Goal: Obtain resource: Download file/media

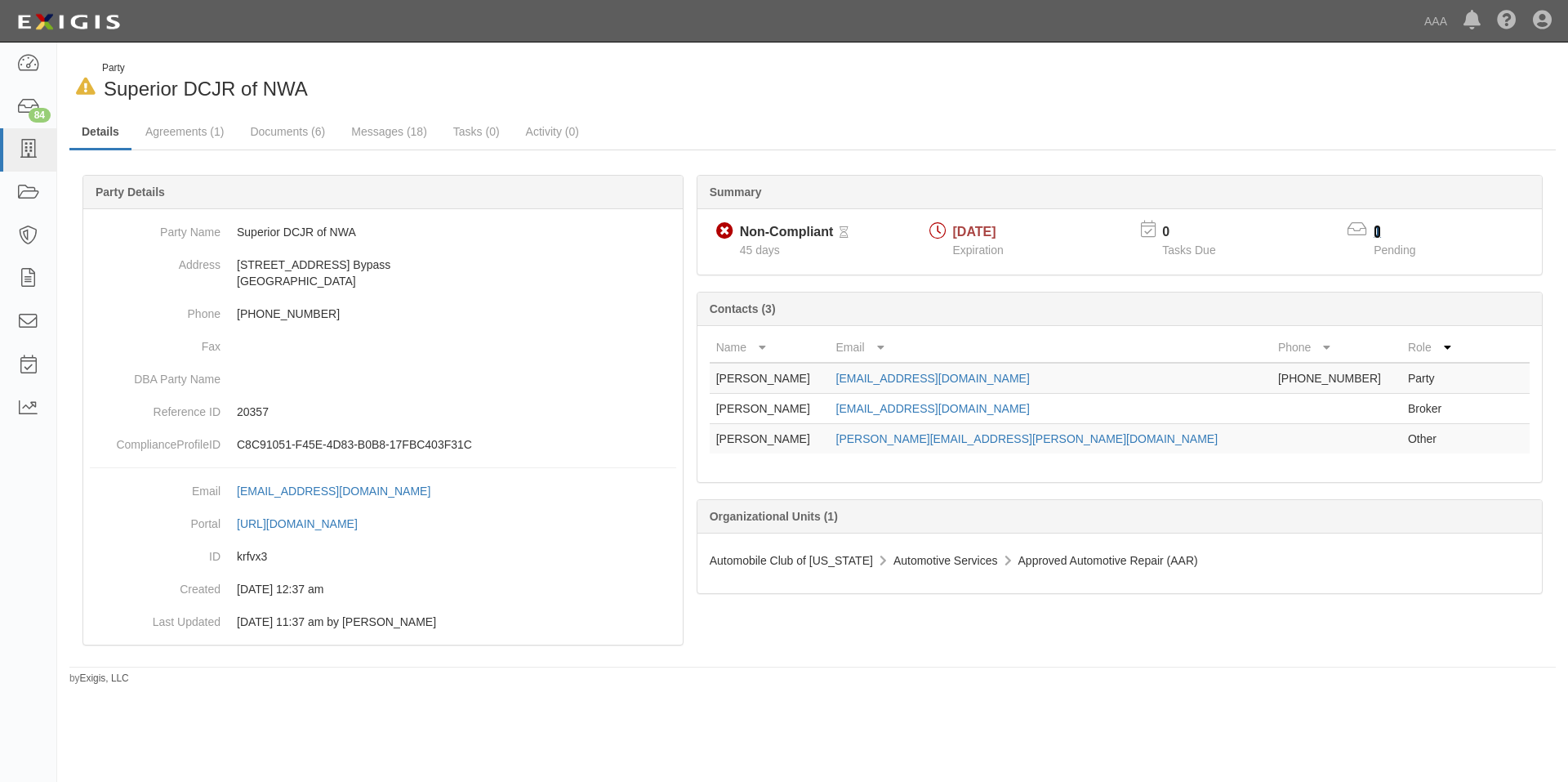
click at [1377, 229] on link "1" at bounding box center [1377, 231] width 7 height 14
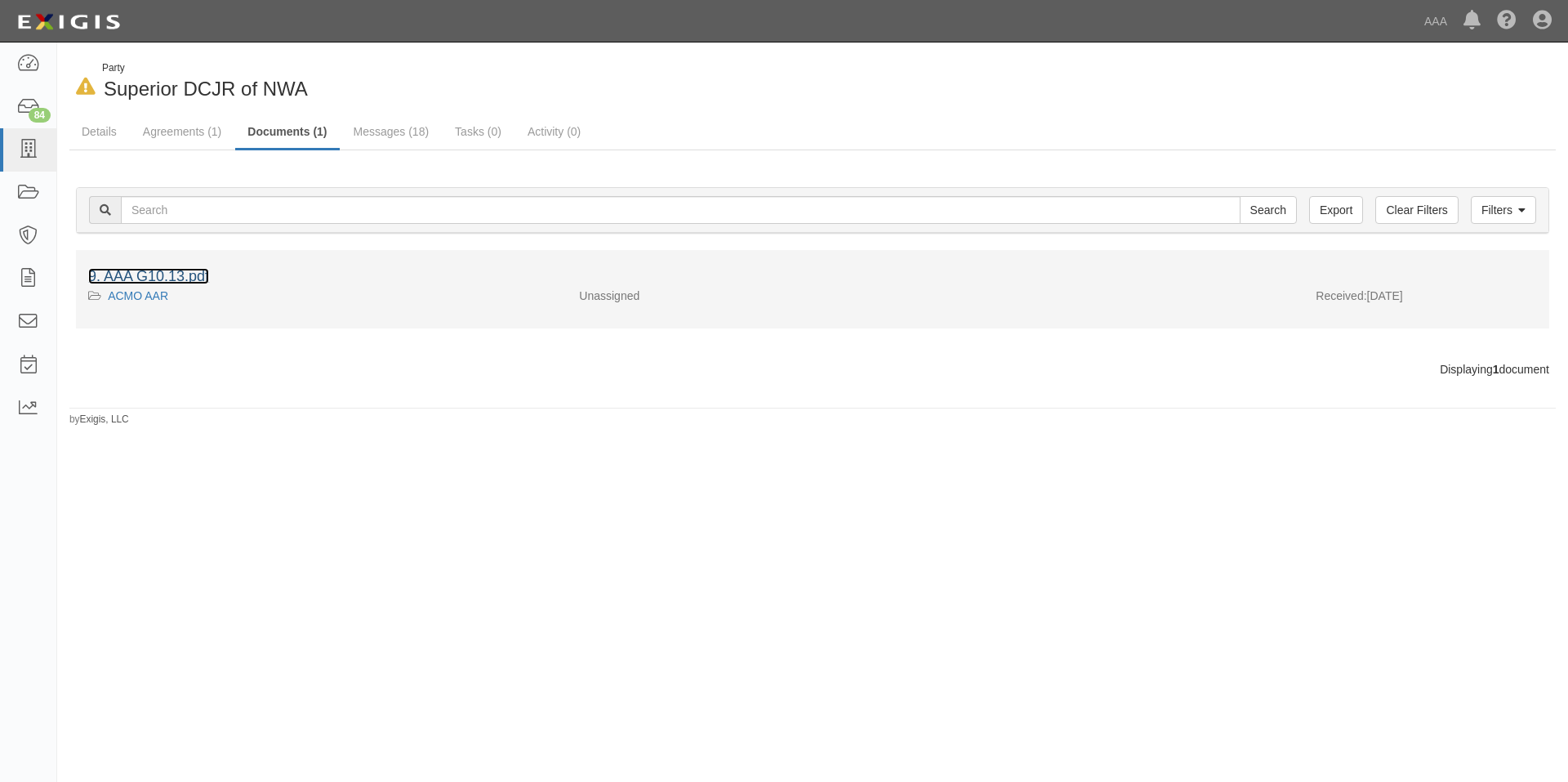
click at [165, 272] on link "9. AAA G10.13.pdf" at bounding box center [149, 276] width 121 height 16
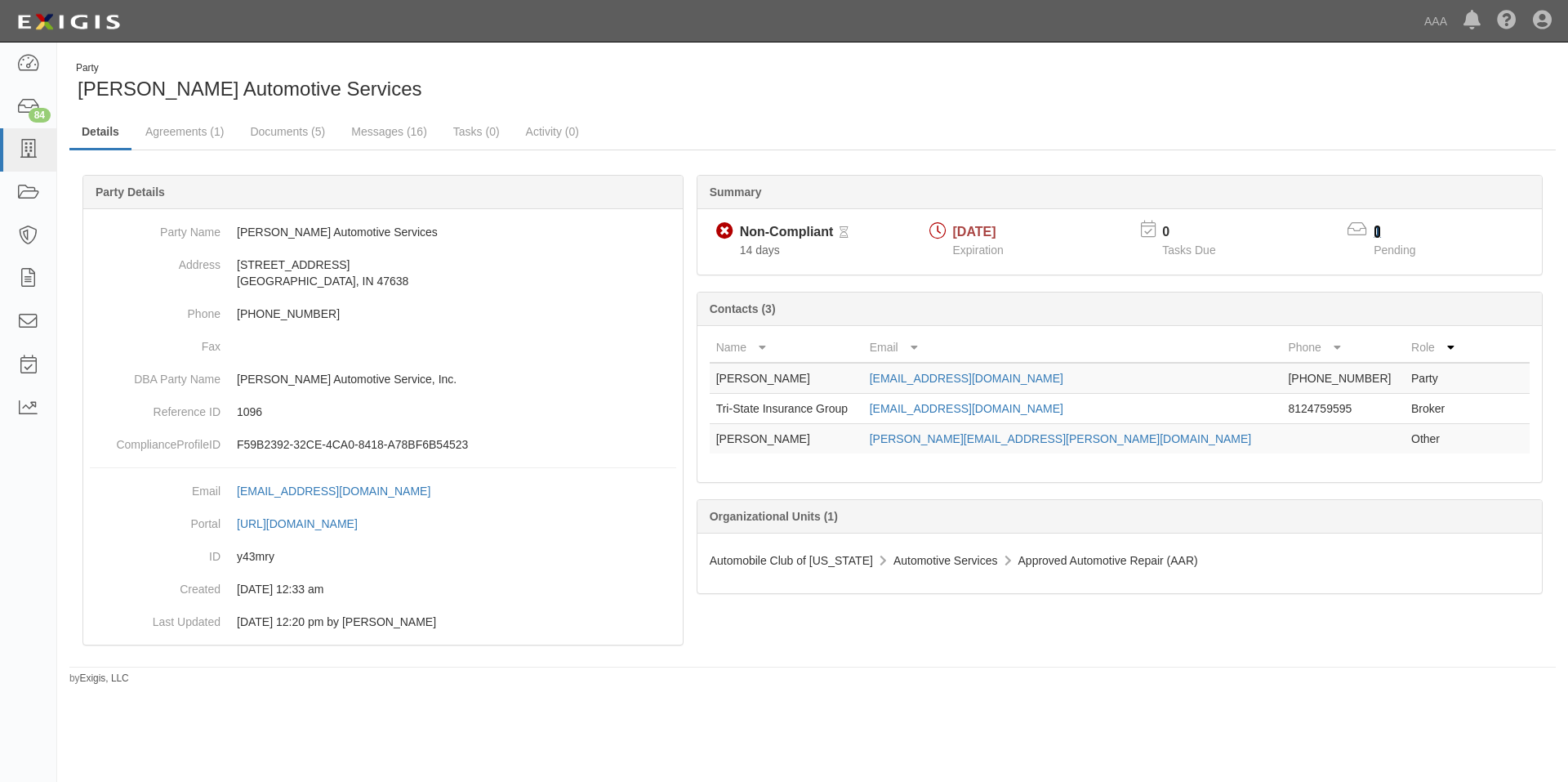
click at [1375, 229] on link "1" at bounding box center [1377, 231] width 7 height 14
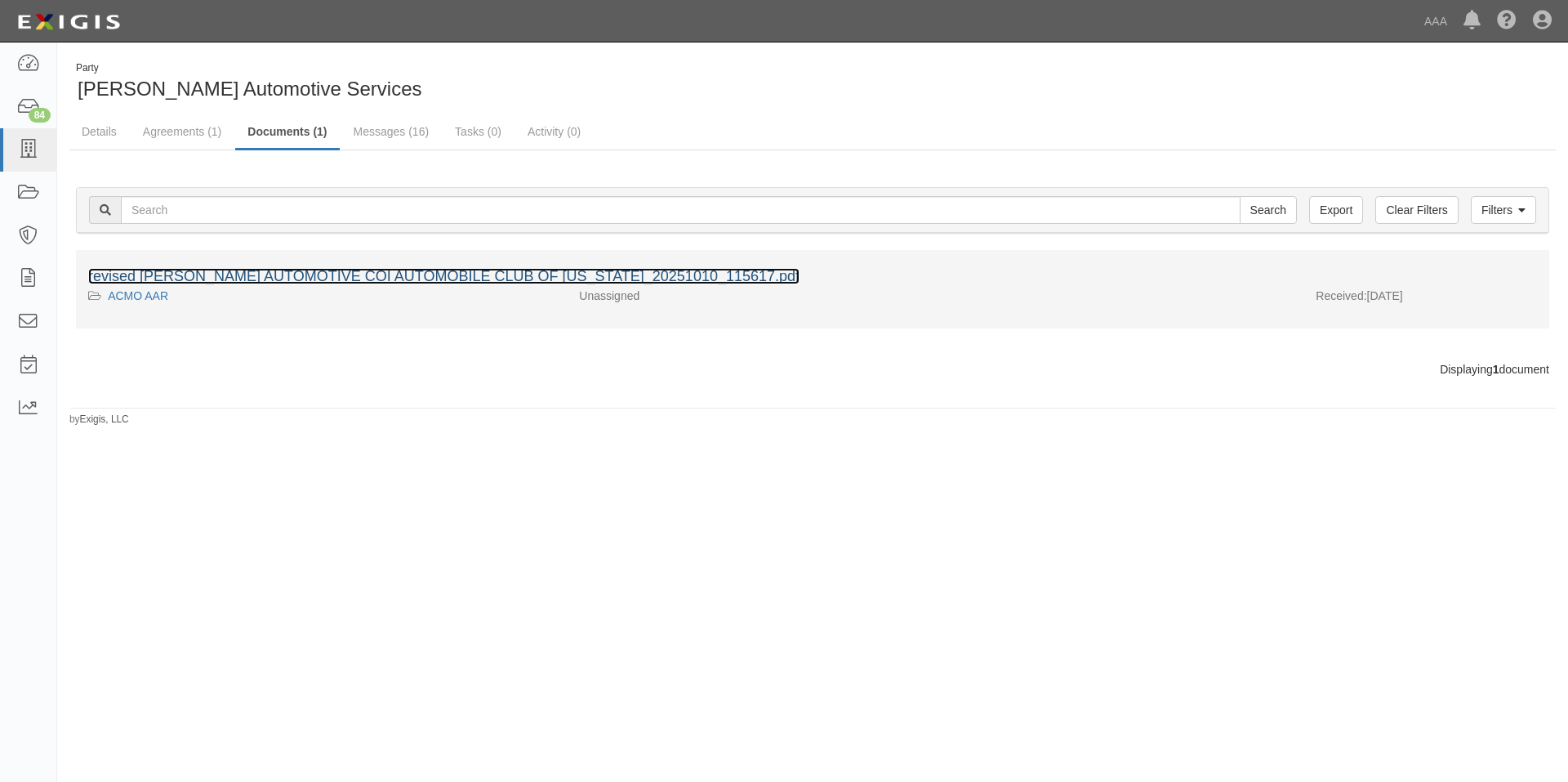
click at [401, 274] on link "revised BARTON AUTOMOTIVE COI AUTOMOBILE CLUB OF MISSOURI_20251010_115617.pdf" at bounding box center [444, 276] width 712 height 16
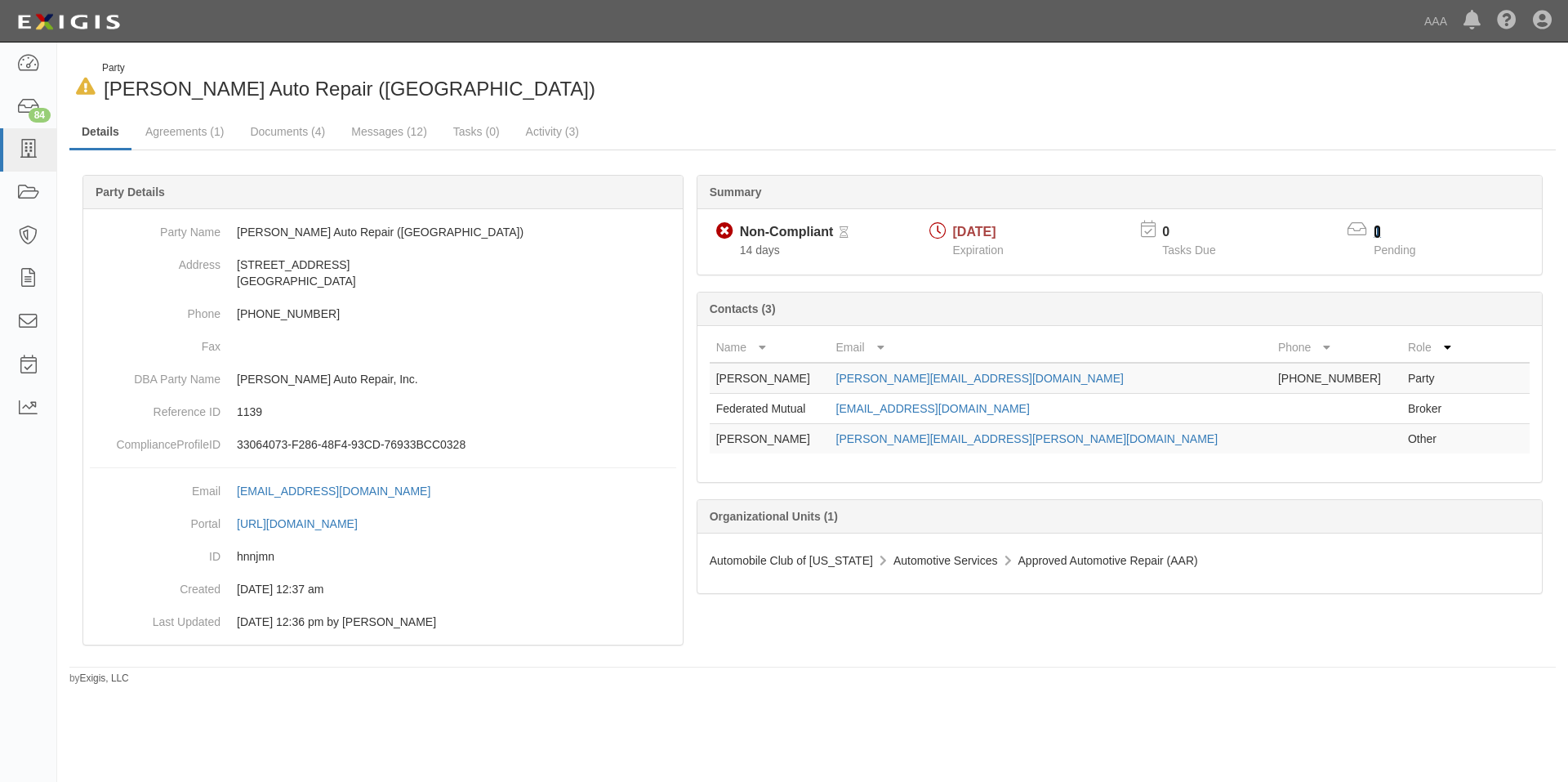
click at [1378, 227] on link "1" at bounding box center [1377, 231] width 7 height 14
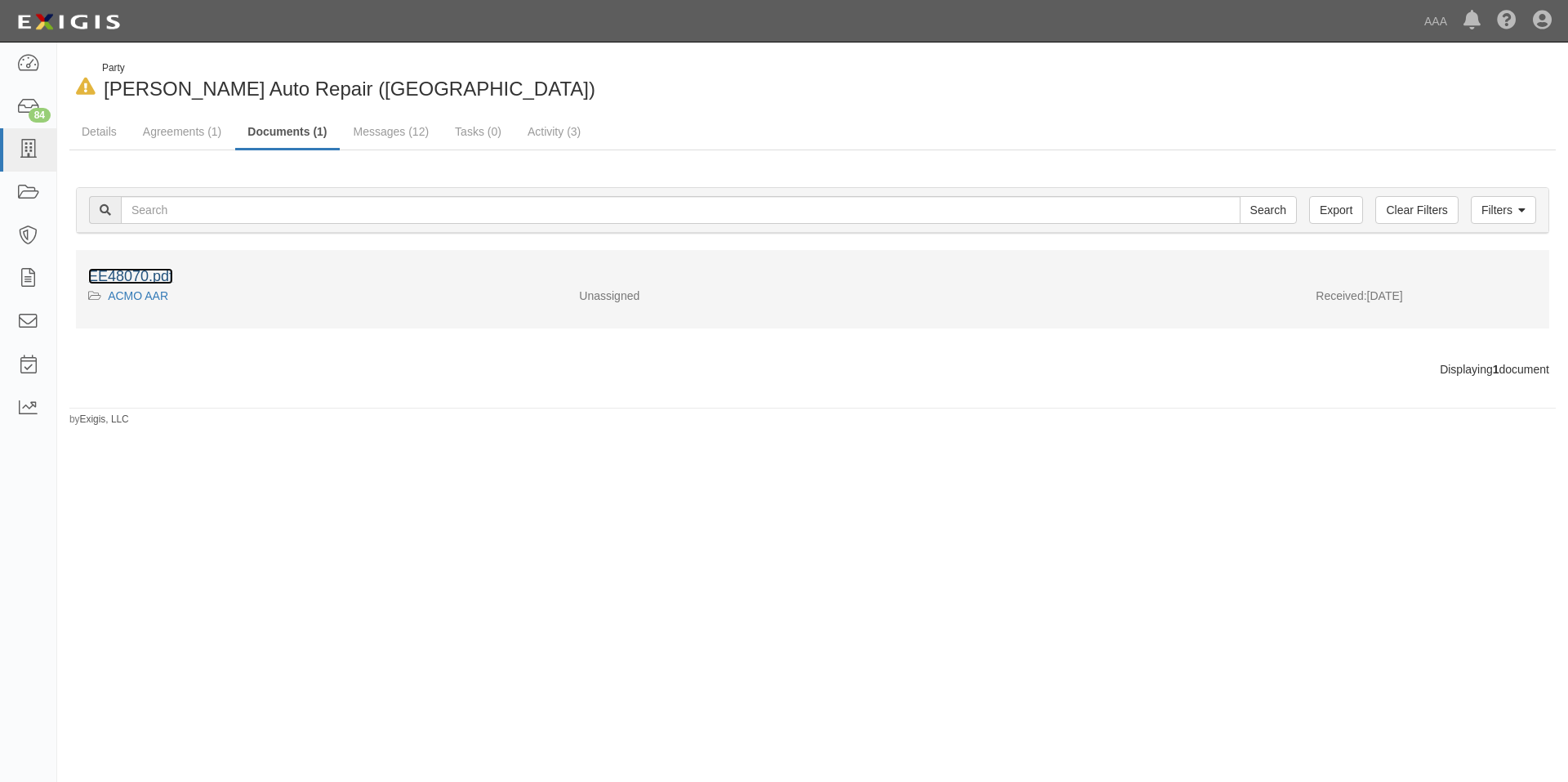
click at [144, 276] on link "EE48070.pdf" at bounding box center [131, 276] width 85 height 16
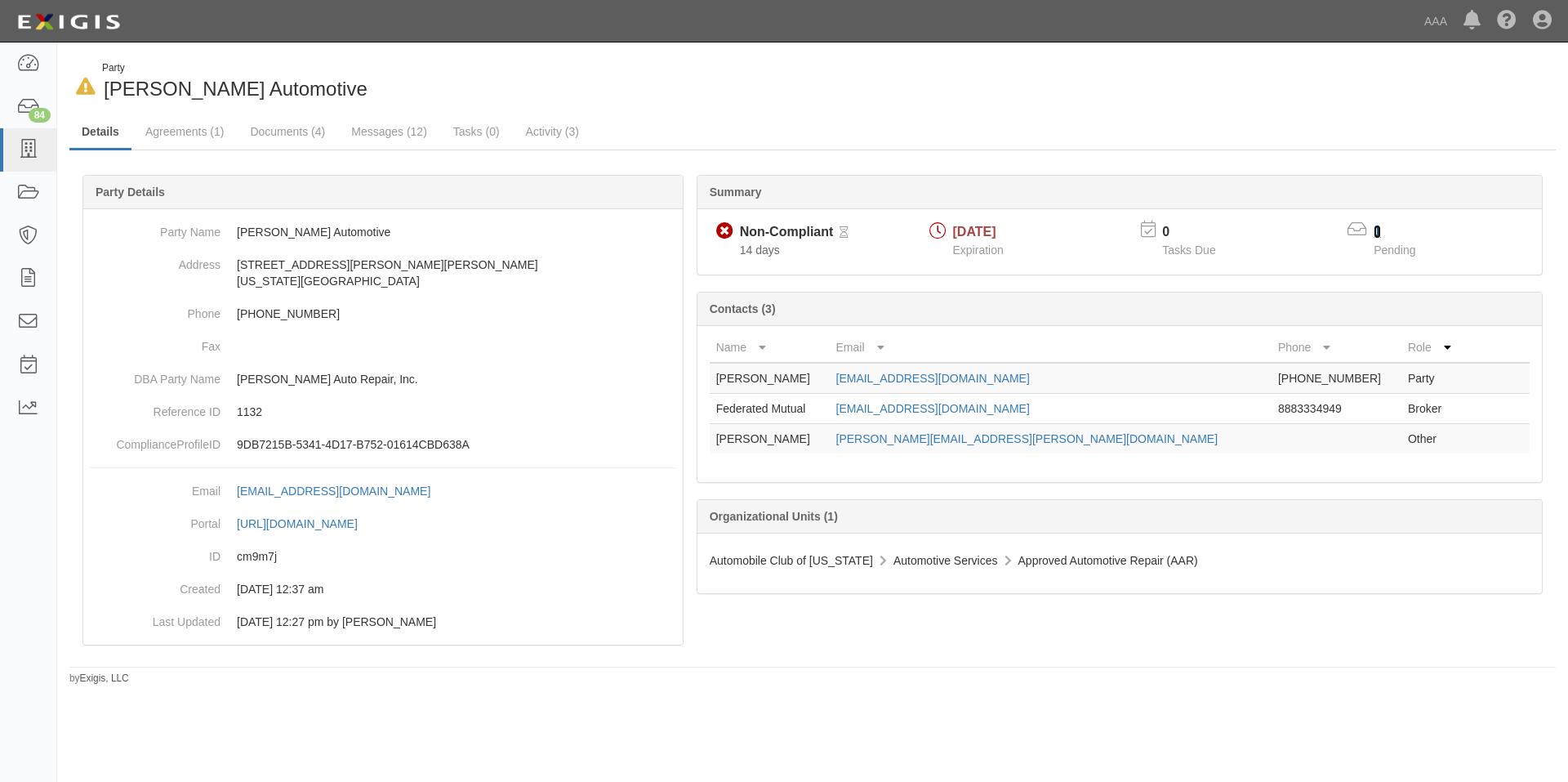
click at [1375, 230] on link "1" at bounding box center [1377, 231] width 7 height 14
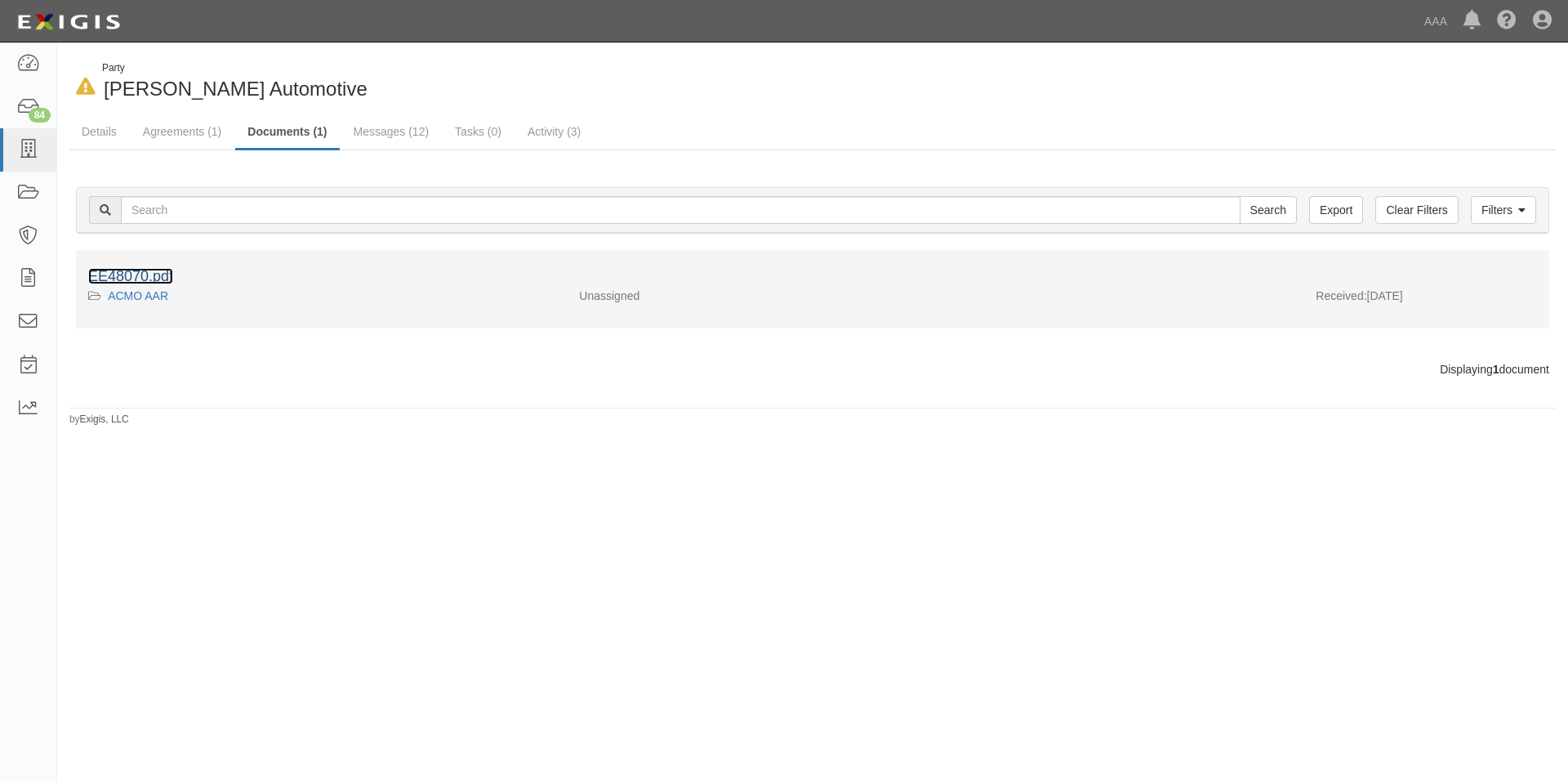
click at [137, 277] on link "EE48070.pdf" at bounding box center [131, 276] width 85 height 16
